Goal: Task Accomplishment & Management: Manage account settings

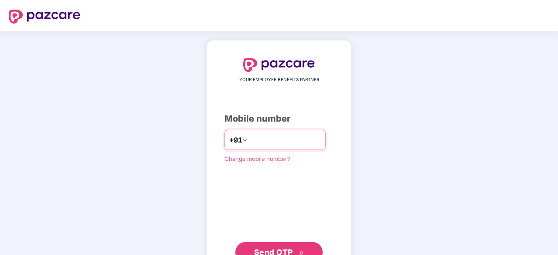
type input "**********"
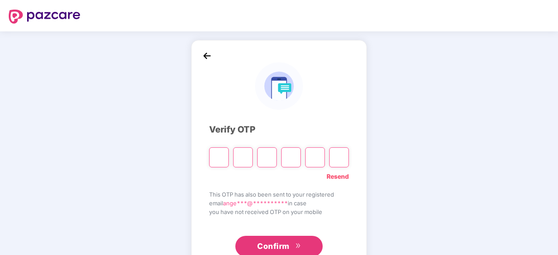
type input "*"
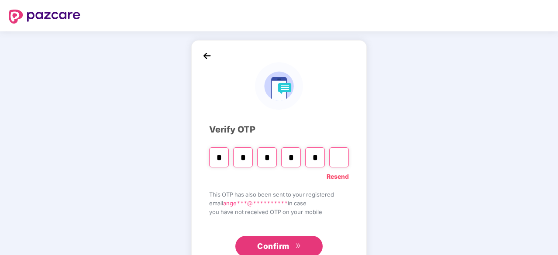
type input "*"
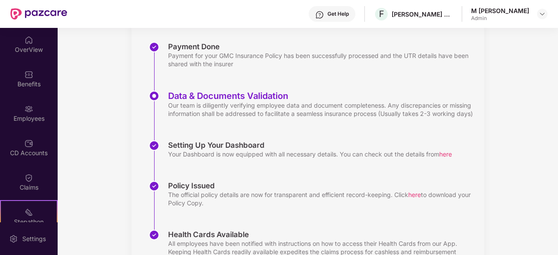
scroll to position [184, 0]
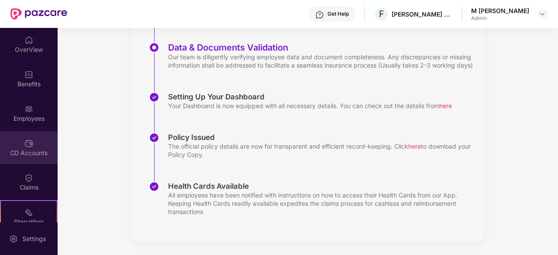
click at [35, 149] on div "CD Accounts" at bounding box center [29, 153] width 58 height 9
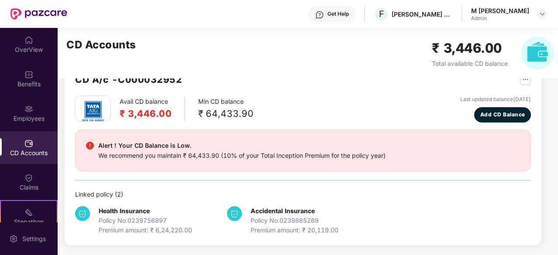
scroll to position [0, 0]
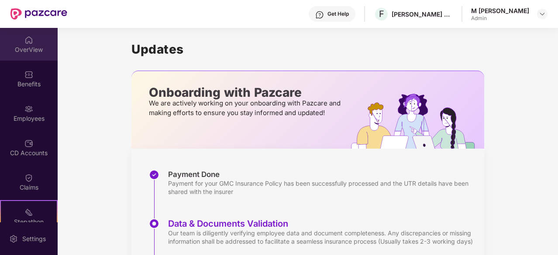
click at [20, 34] on div "OverView" at bounding box center [29, 44] width 58 height 33
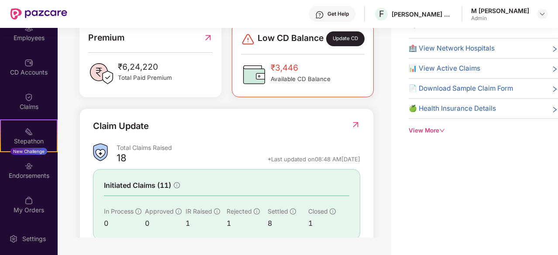
scroll to position [286, 0]
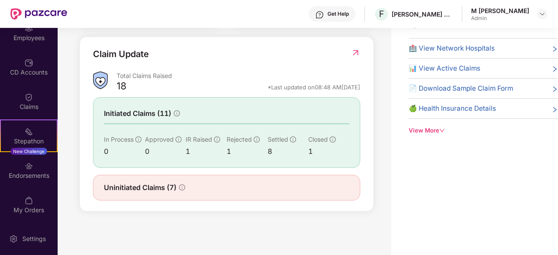
click at [134, 189] on span "Uninitiated Claims (7)" at bounding box center [140, 187] width 72 height 11
click at [44, 105] on div "Claims" at bounding box center [29, 107] width 58 height 9
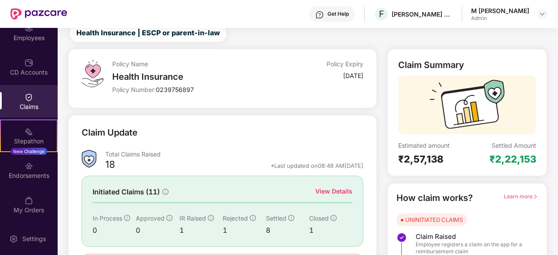
scroll to position [86, 0]
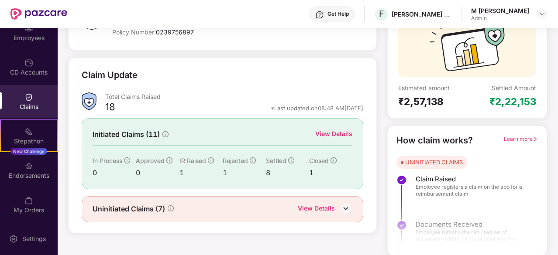
click at [318, 205] on div "View Details" at bounding box center [316, 209] width 37 height 11
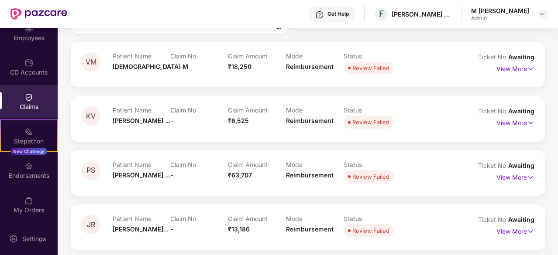
scroll to position [252, 0]
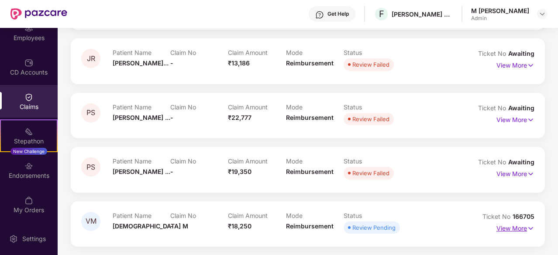
click at [503, 230] on p "View More" at bounding box center [515, 228] width 38 height 12
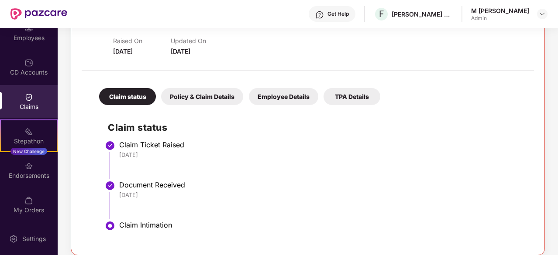
scroll to position [468, 0]
